Goal: Transaction & Acquisition: Register for event/course

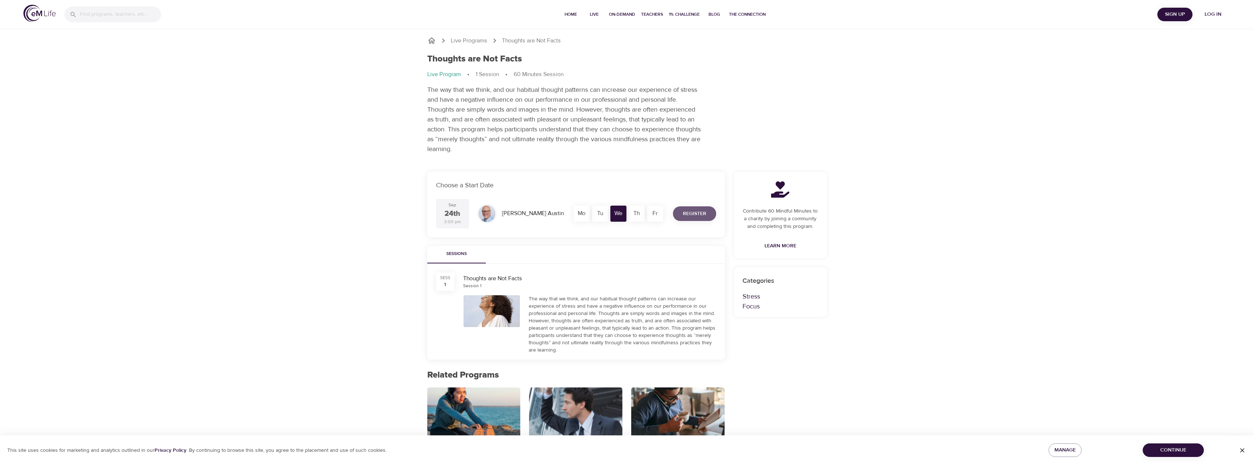
click at [700, 213] on span "Register" at bounding box center [694, 213] width 23 height 9
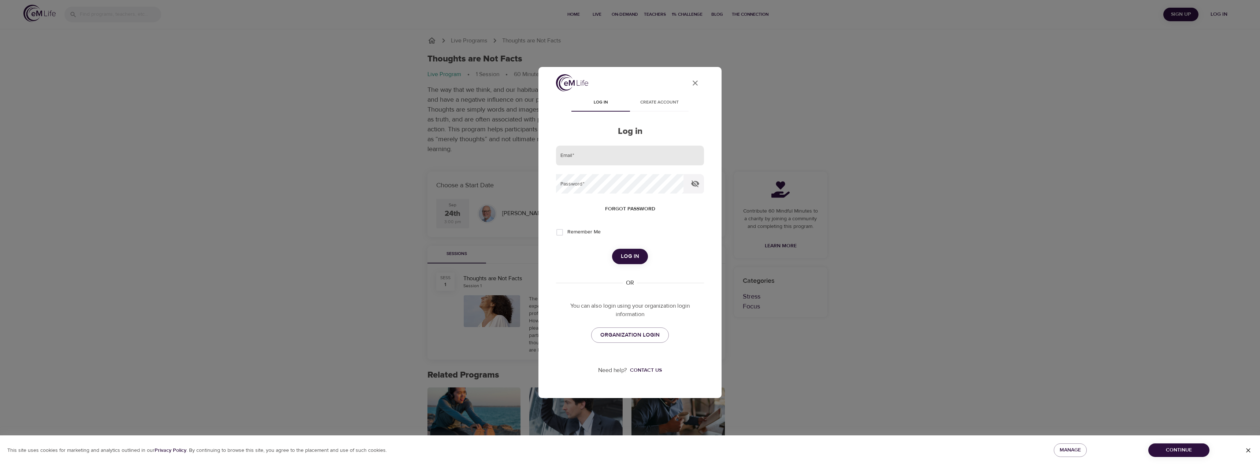
click at [639, 154] on input "email" at bounding box center [630, 156] width 148 height 20
type input "[PERSON_NAME][EMAIL_ADDRESS][DOMAIN_NAME]"
click at [660, 104] on span "Create account" at bounding box center [659, 103] width 50 height 8
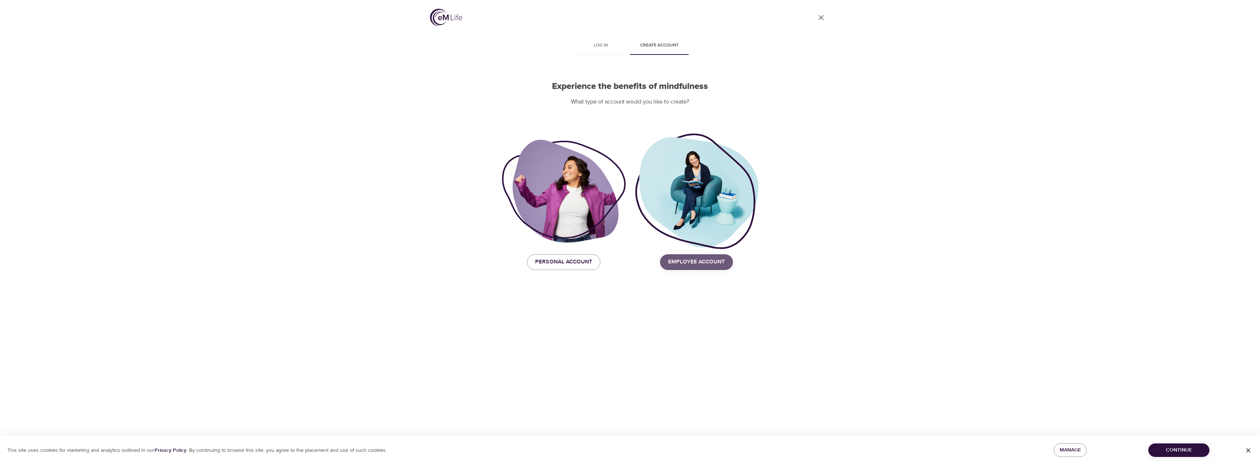
click at [706, 264] on span "Employee Account" at bounding box center [696, 262] width 57 height 10
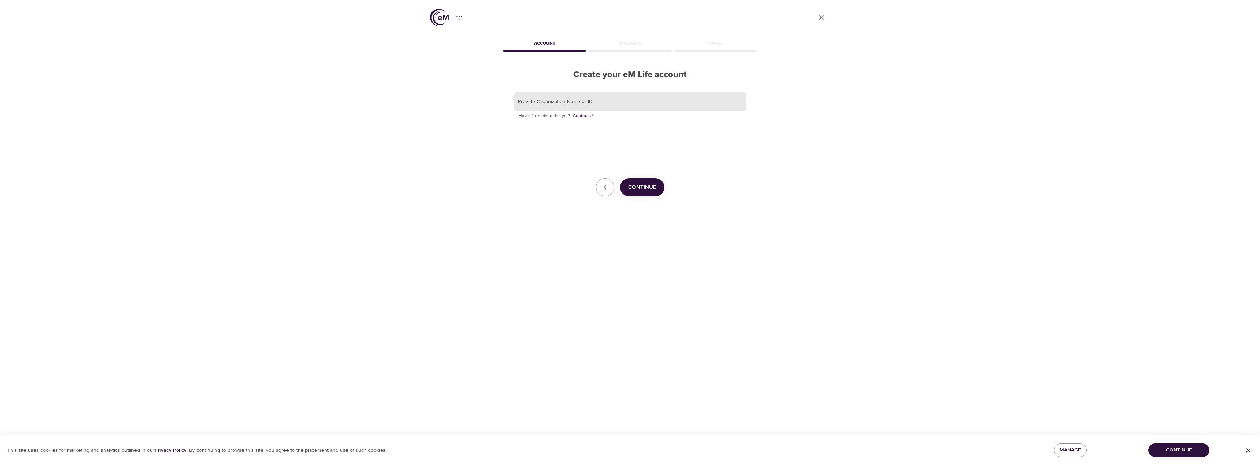
click at [647, 99] on input "text" at bounding box center [629, 102] width 233 height 20
type input "Lexmark"
click at [654, 184] on span "Continue" at bounding box center [642, 188] width 28 height 10
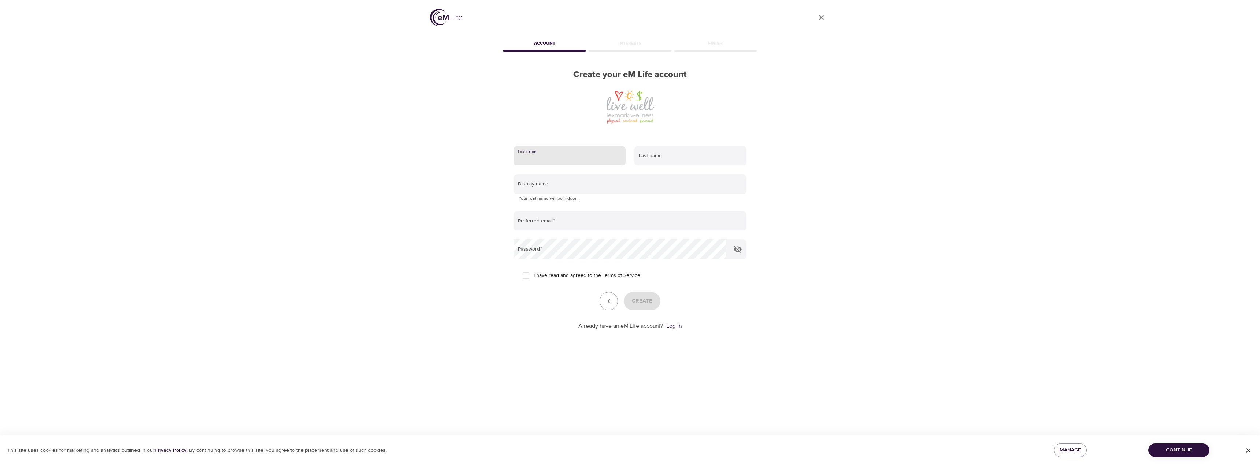
click at [583, 156] on input "text" at bounding box center [569, 156] width 112 height 20
type input "[PERSON_NAME]"
click at [588, 187] on input "text" at bounding box center [629, 184] width 233 height 20
click at [575, 222] on input "email" at bounding box center [629, 221] width 233 height 20
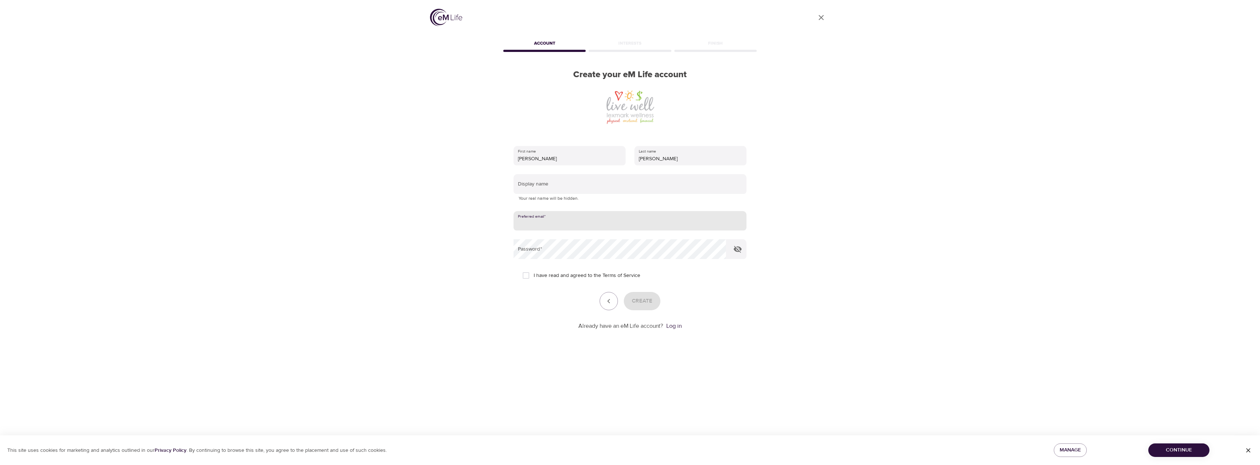
type input "[PERSON_NAME][EMAIL_ADDRESS][DOMAIN_NAME]"
click at [563, 275] on span "I have read and agreed to the Terms of Service" at bounding box center [587, 276] width 107 height 8
click at [534, 275] on input "I have read and agreed to the Terms of Service" at bounding box center [525, 275] width 15 height 15
checkbox input "true"
click at [642, 297] on span "Create" at bounding box center [642, 302] width 21 height 10
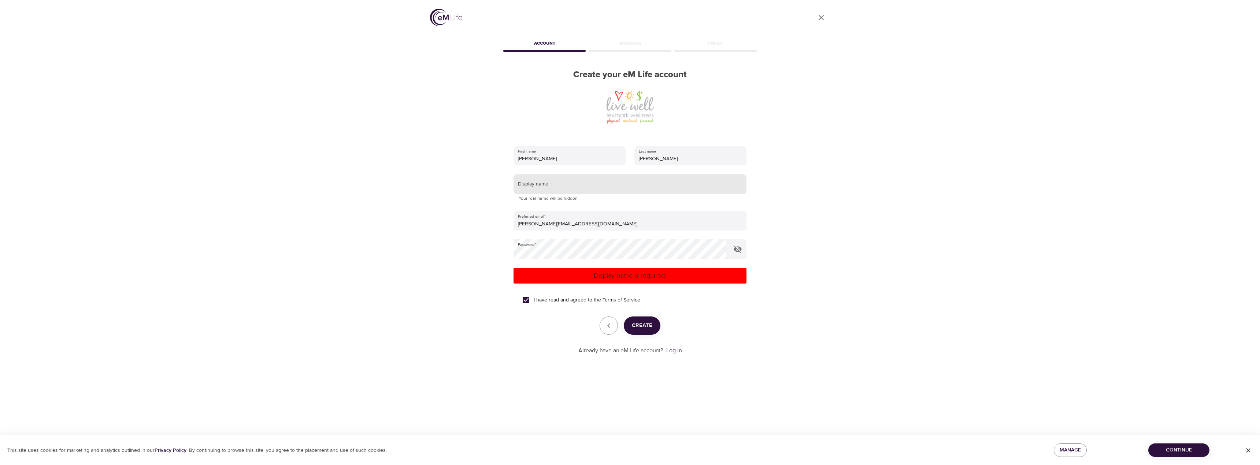
click at [597, 183] on input "text" at bounding box center [629, 184] width 233 height 20
click at [635, 330] on span "Create" at bounding box center [642, 326] width 21 height 10
click at [561, 190] on input "[PERSON_NAME]" at bounding box center [629, 184] width 233 height 20
type input "MikaylaB"
click at [647, 326] on span "Create" at bounding box center [642, 326] width 21 height 10
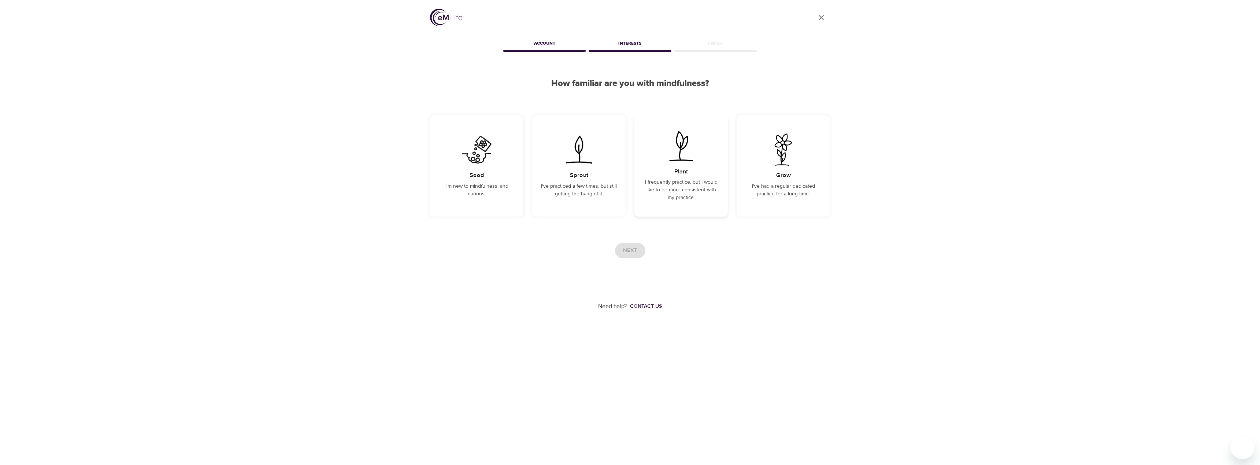
click at [680, 146] on img at bounding box center [680, 146] width 37 height 32
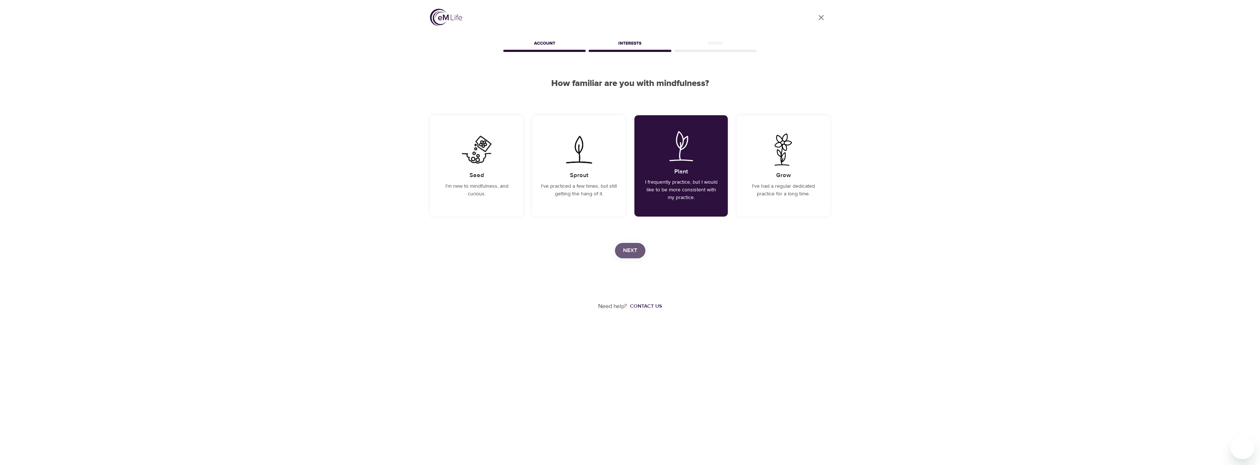
click at [627, 249] on span "Next" at bounding box center [630, 251] width 14 height 10
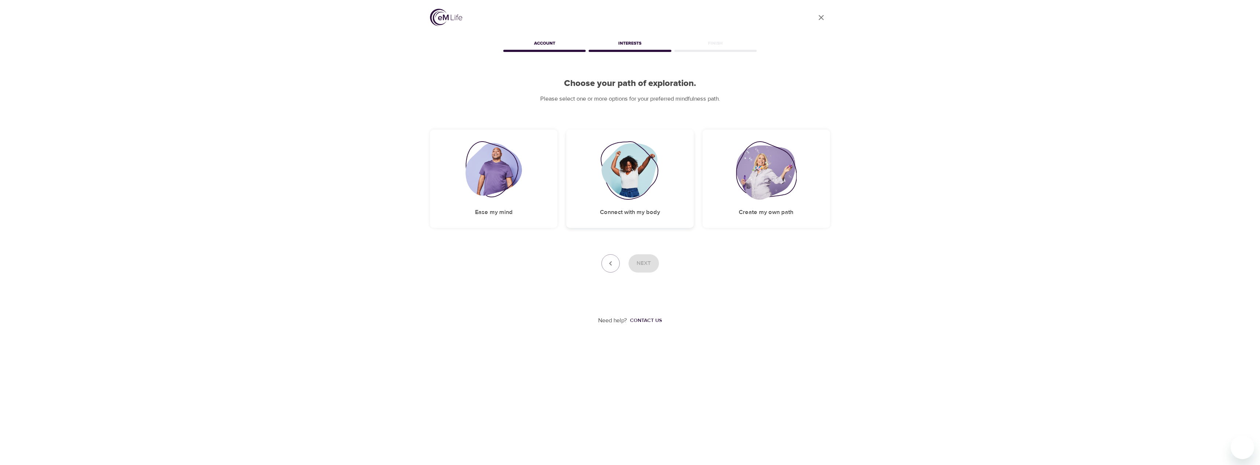
click at [642, 183] on img at bounding box center [629, 170] width 59 height 59
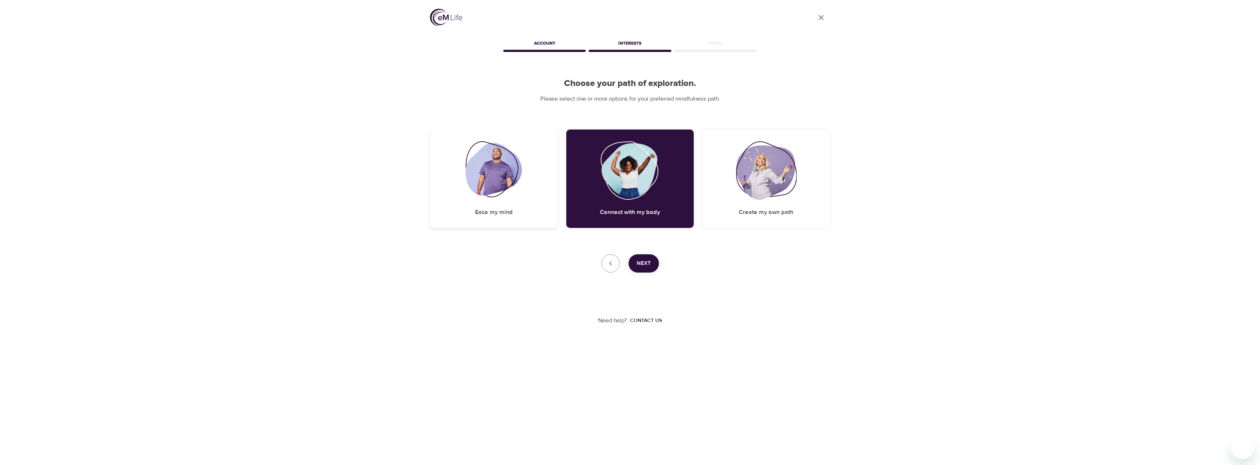
click at [474, 183] on img at bounding box center [493, 170] width 57 height 59
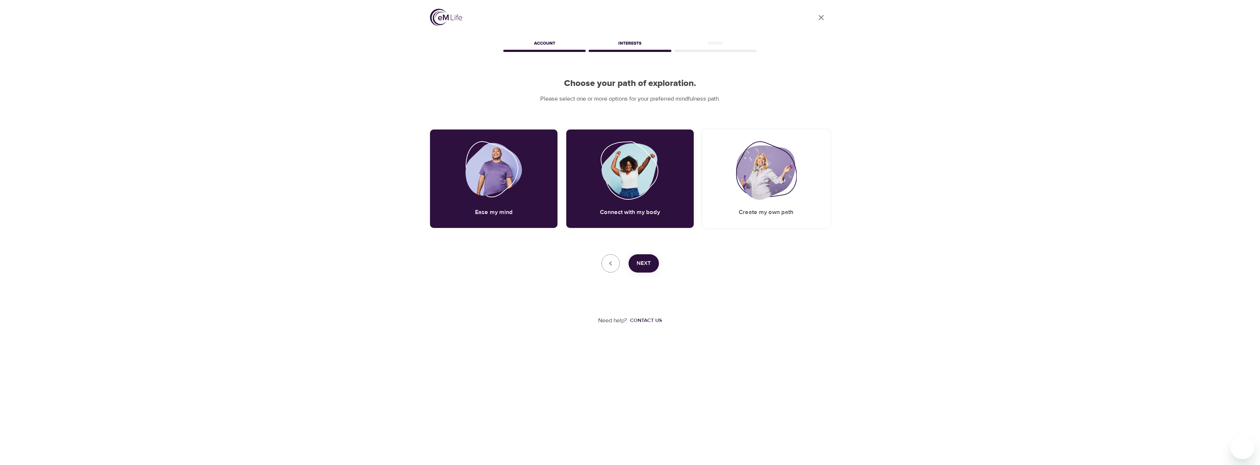
click at [662, 262] on div "Next" at bounding box center [630, 264] width 400 height 18
click at [651, 262] on button "Next" at bounding box center [643, 264] width 30 height 18
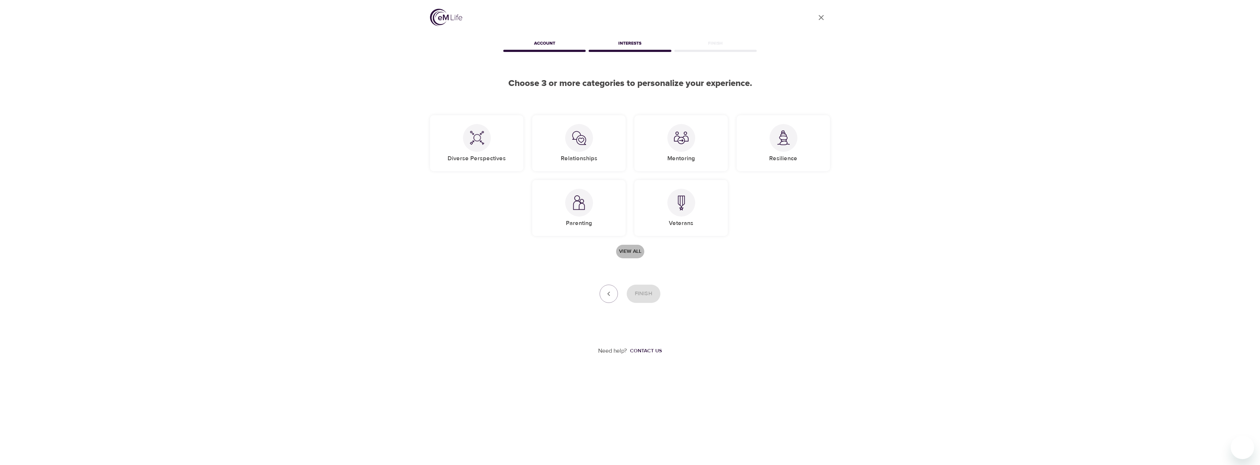
click at [629, 249] on span "View all" at bounding box center [630, 251] width 22 height 9
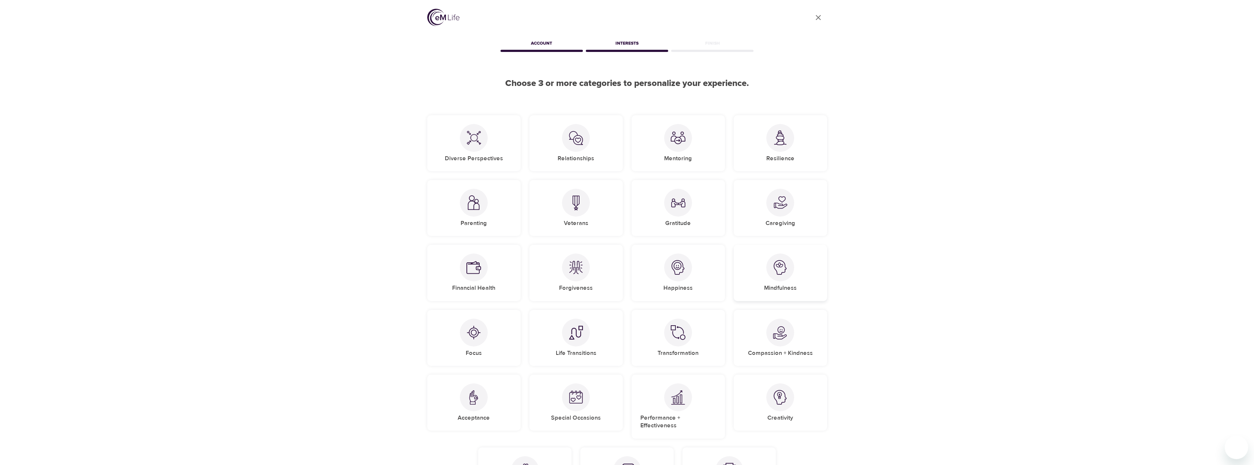
click at [769, 267] on div at bounding box center [780, 268] width 28 height 28
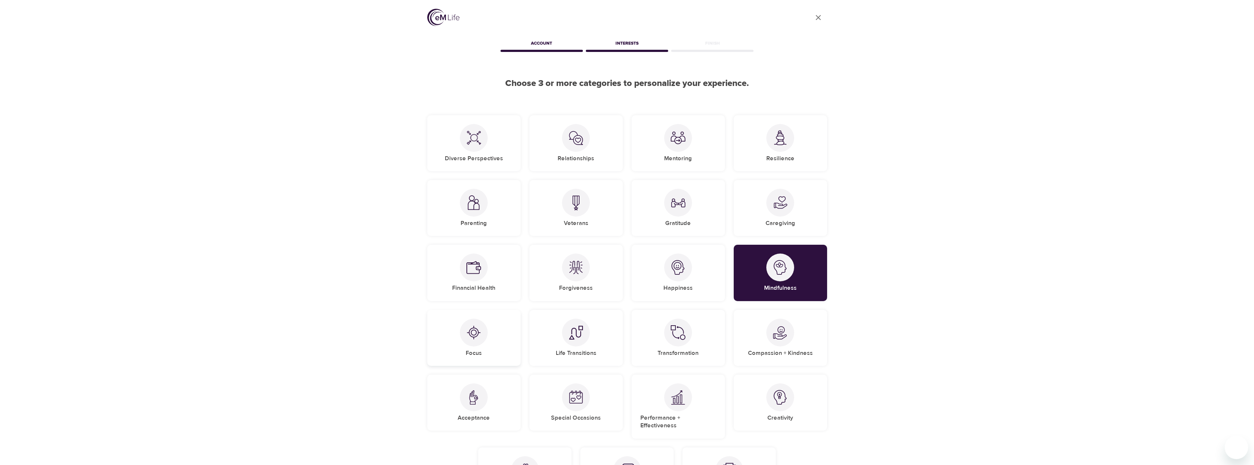
click at [500, 333] on div "Focus" at bounding box center [473, 338] width 93 height 56
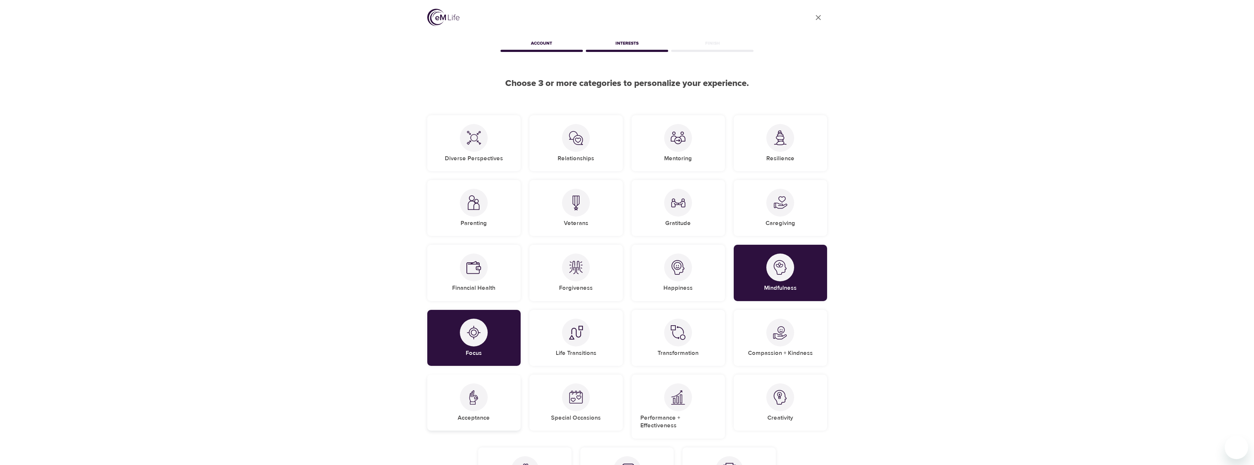
click at [482, 395] on div at bounding box center [474, 398] width 28 height 28
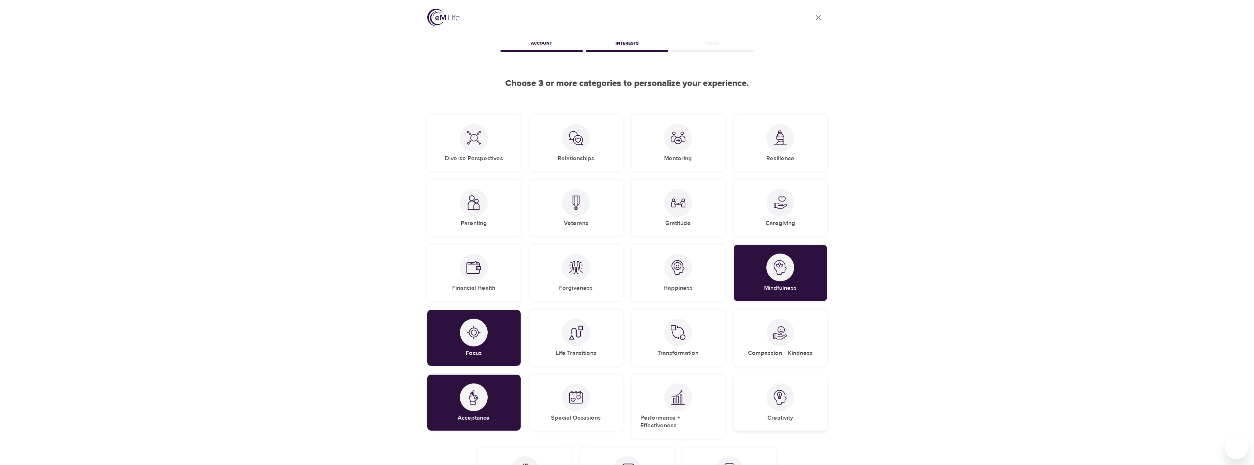
click at [778, 407] on div at bounding box center [780, 398] width 28 height 28
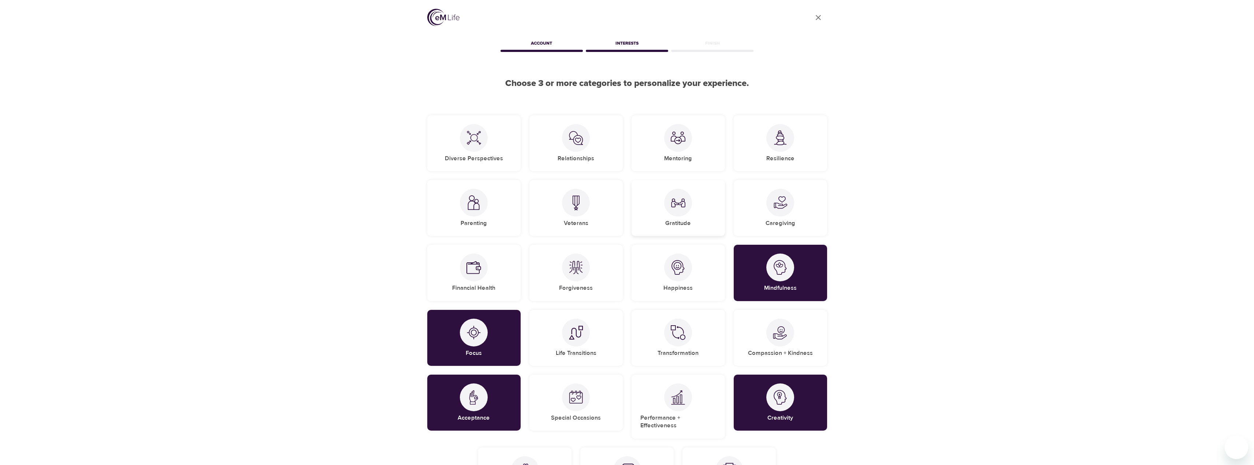
click at [685, 204] on img at bounding box center [678, 203] width 15 height 15
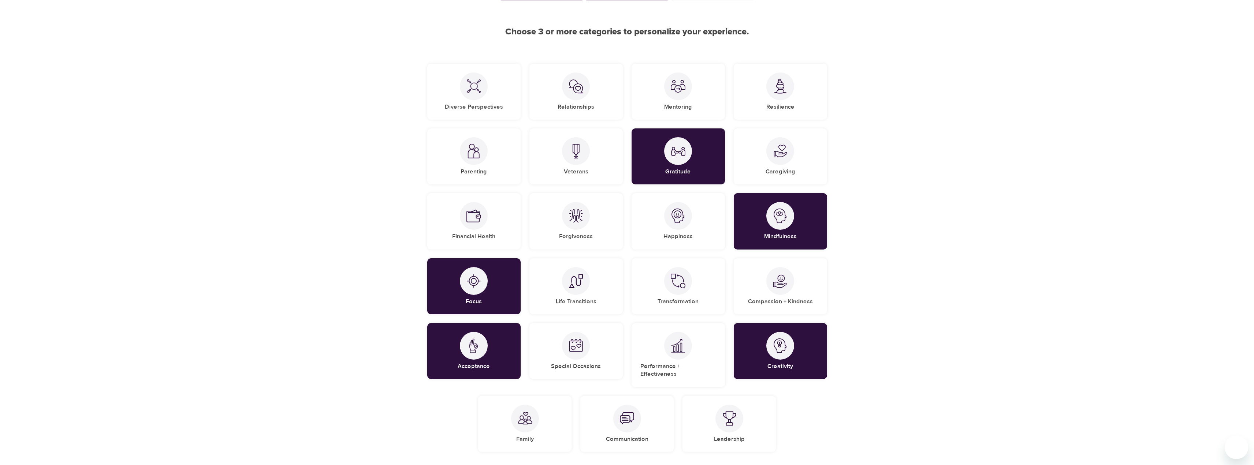
scroll to position [110, 0]
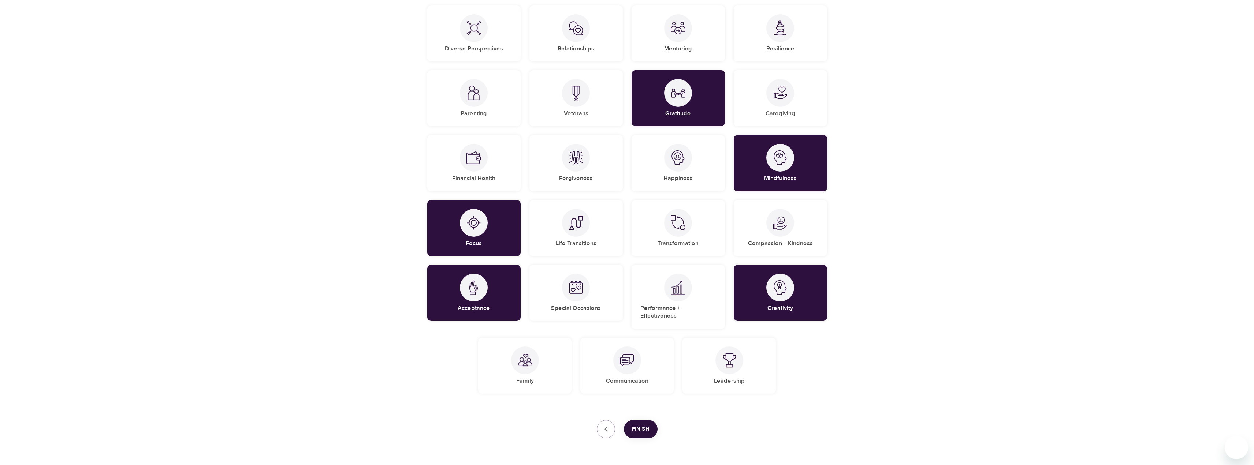
click at [646, 425] on span "Finish" at bounding box center [641, 430] width 18 height 10
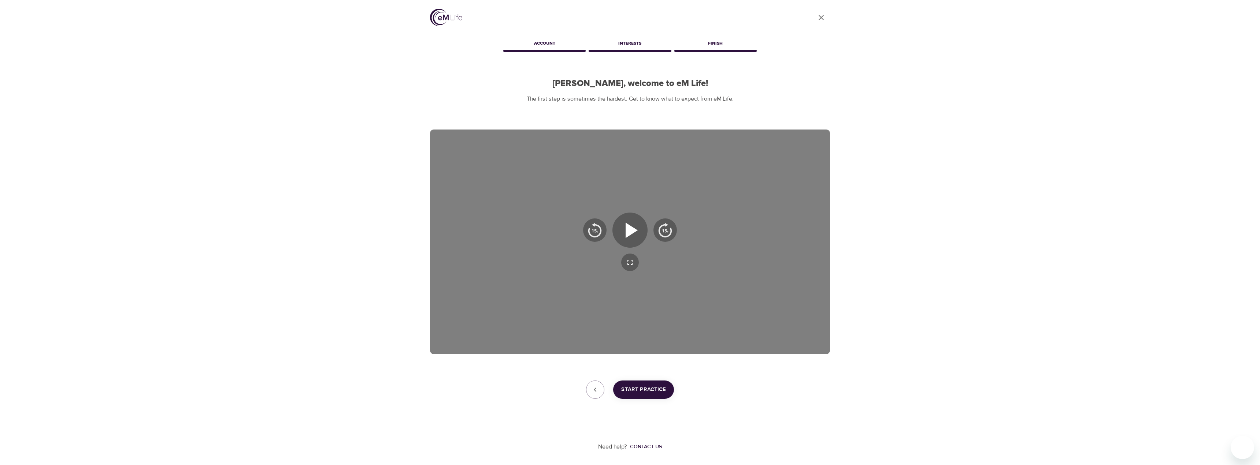
click at [656, 381] on button "Start Practice" at bounding box center [643, 390] width 61 height 18
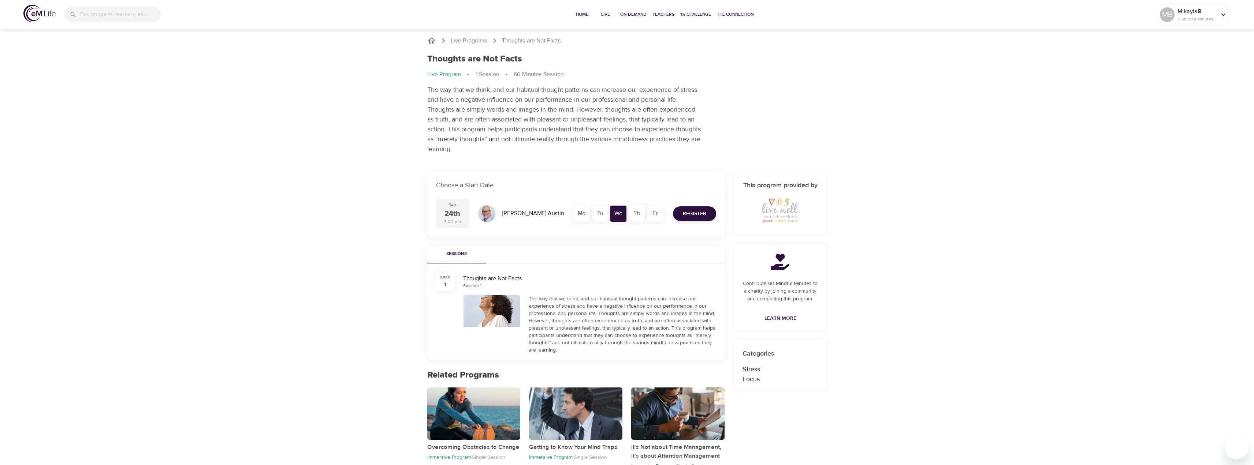
click at [693, 206] on div "Register" at bounding box center [695, 213] width 52 height 23
click at [692, 214] on span "Register" at bounding box center [694, 213] width 23 height 9
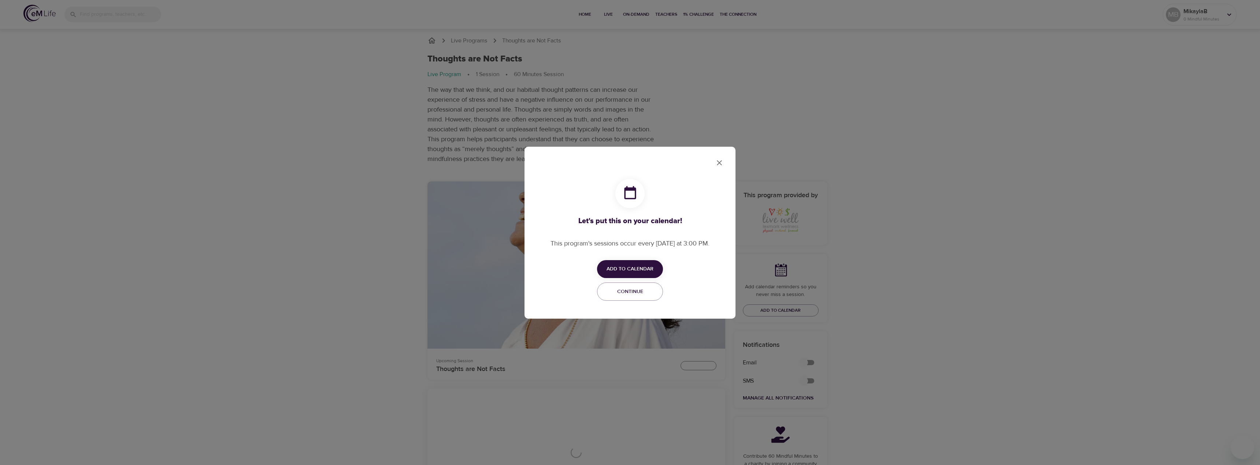
checkbox input "true"
click at [646, 270] on span "Add to Calendar" at bounding box center [629, 269] width 47 height 9
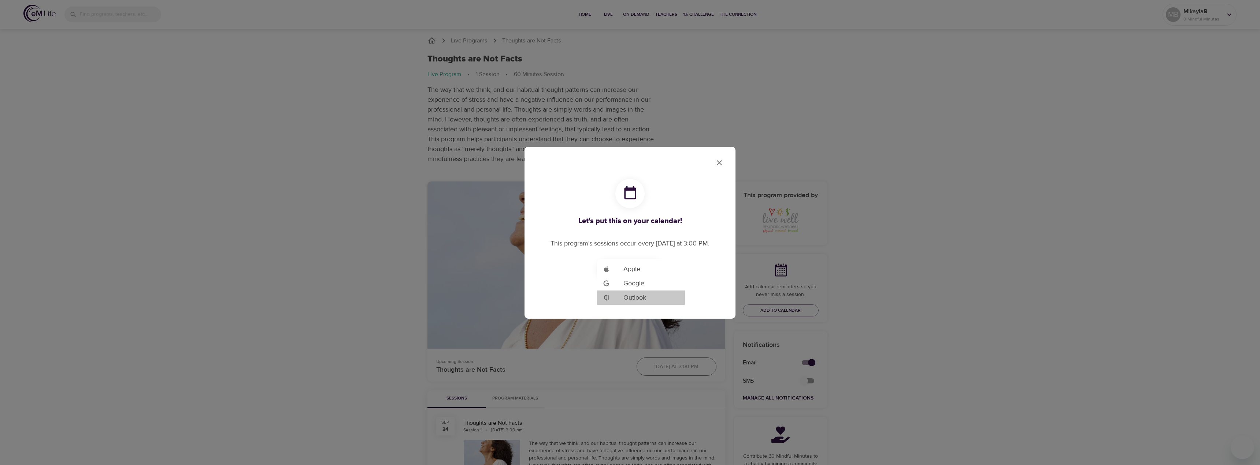
click at [643, 300] on span "Outlook" at bounding box center [634, 298] width 23 height 10
click at [678, 233] on div at bounding box center [630, 232] width 1260 height 465
click at [656, 267] on span "Add to Calendar" at bounding box center [630, 269] width 66 height 9
click at [638, 297] on span "Outlook" at bounding box center [634, 298] width 23 height 10
drag, startPoint x: 988, startPoint y: 201, endPoint x: 985, endPoint y: 203, distance: 4.1
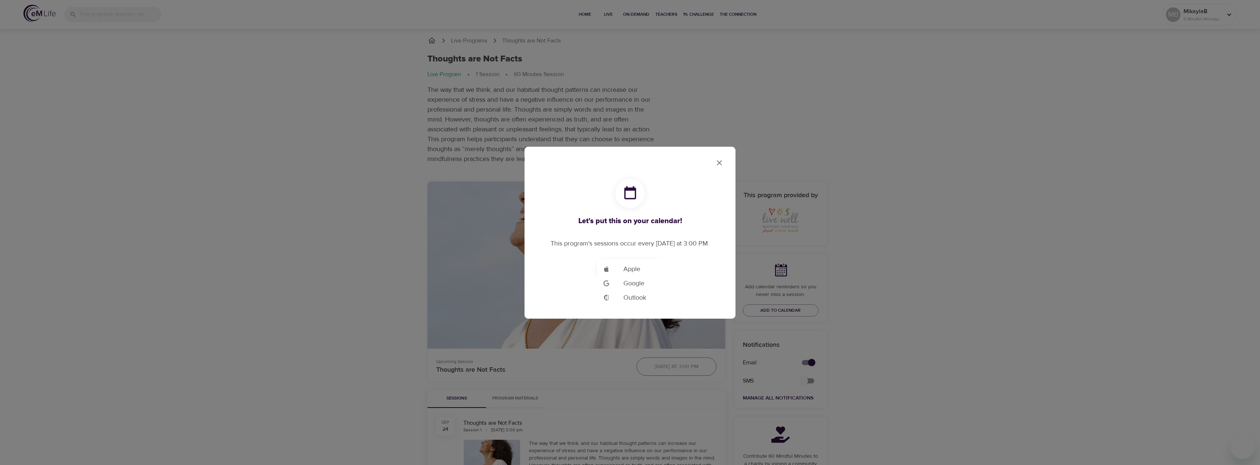
click at [986, 202] on div at bounding box center [630, 232] width 1260 height 465
click at [724, 157] on button "close" at bounding box center [719, 163] width 18 height 18
click at [723, 161] on icon "close" at bounding box center [719, 163] width 9 height 9
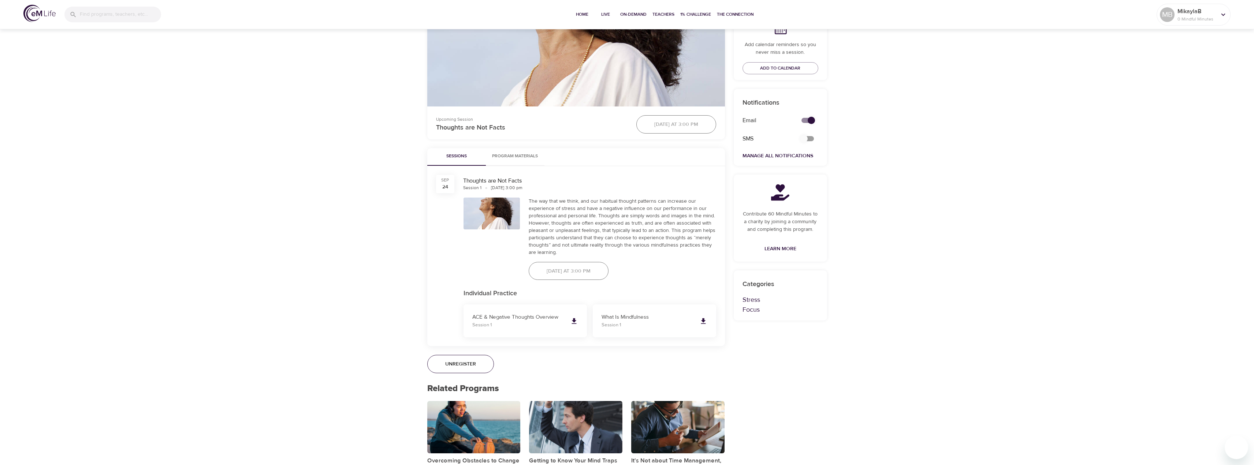
scroll to position [256, 0]
